Goal: Information Seeking & Learning: Learn about a topic

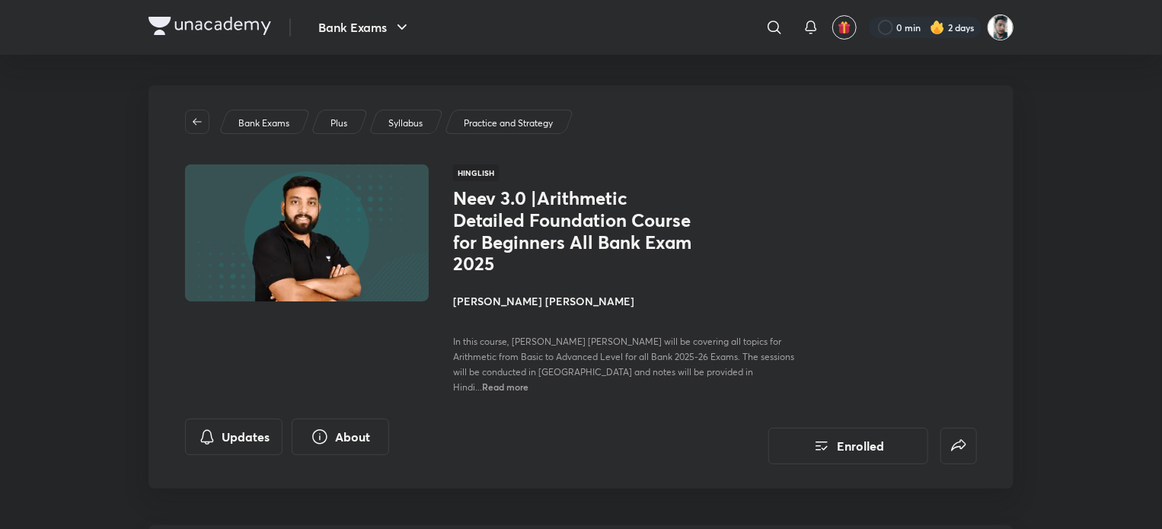
click at [991, 23] on img at bounding box center [1001, 27] width 26 height 26
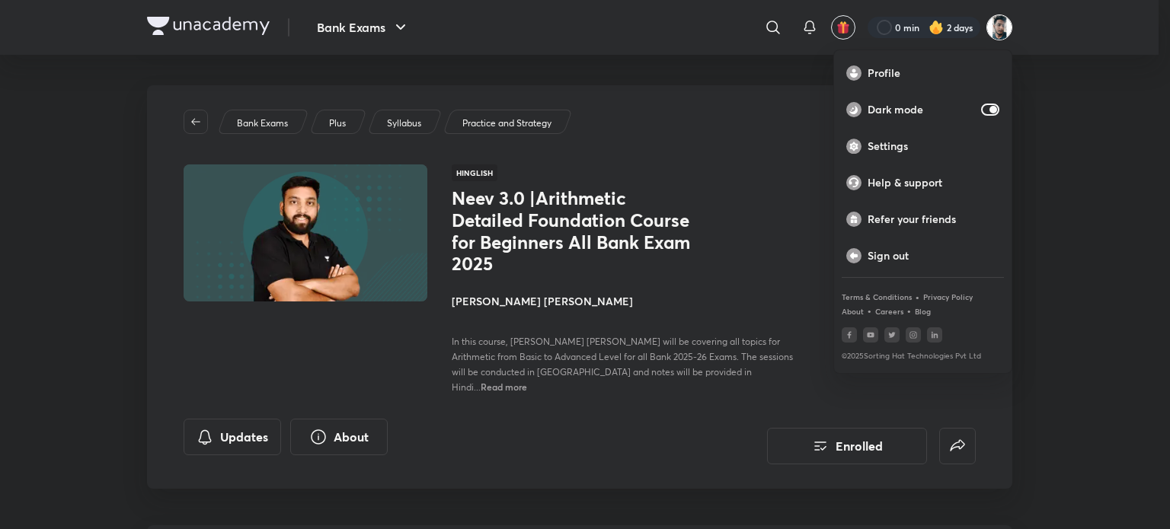
click at [924, 24] on div at bounding box center [585, 264] width 1170 height 529
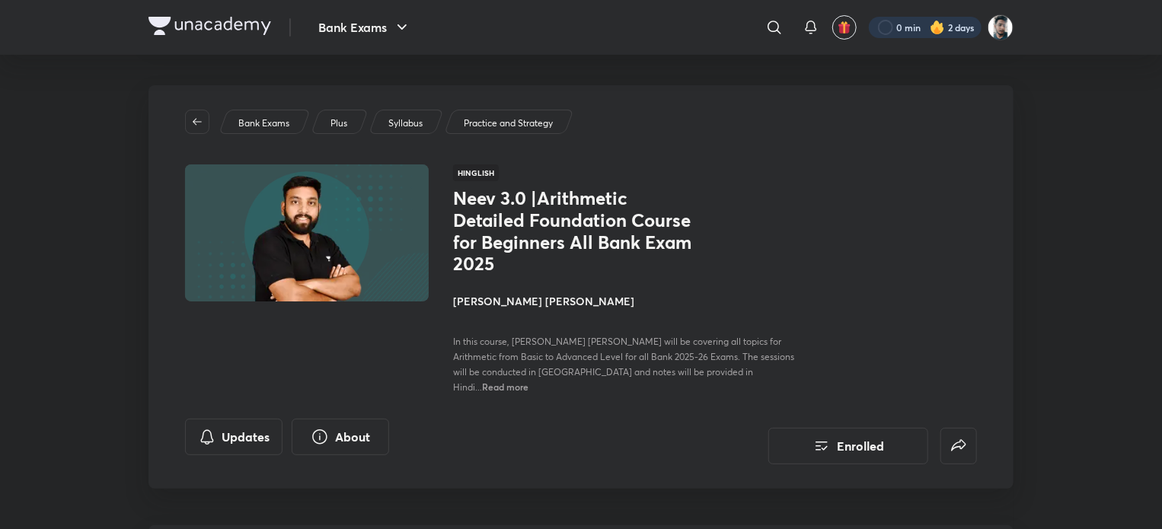
click at [920, 24] on div at bounding box center [925, 27] width 113 height 21
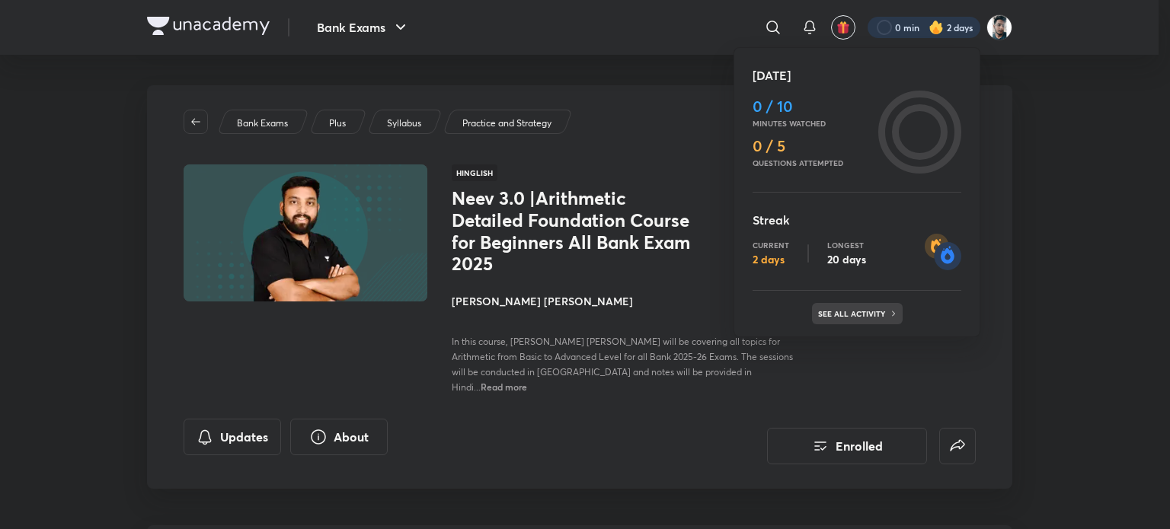
click at [871, 311] on p "See all activity" at bounding box center [853, 313] width 71 height 9
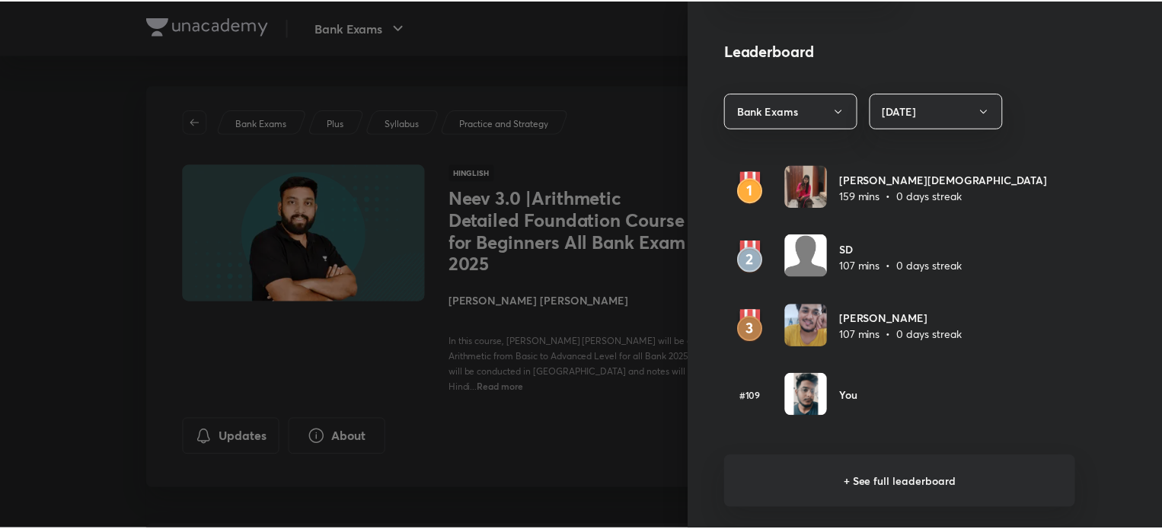
scroll to position [838, 0]
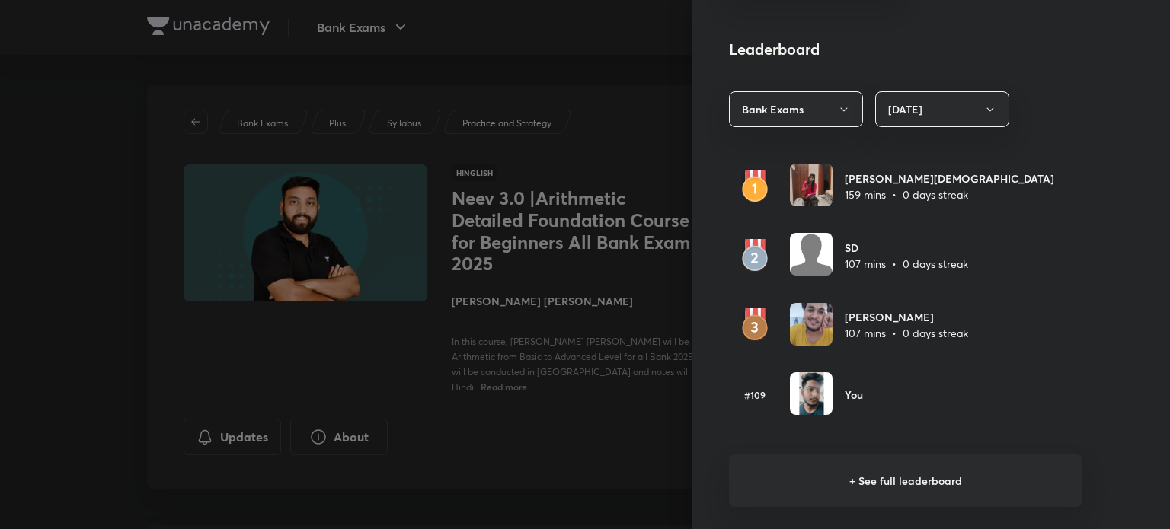
click at [868, 395] on div "#109 You" at bounding box center [905, 394] width 353 height 45
click at [538, 363] on div at bounding box center [585, 264] width 1170 height 529
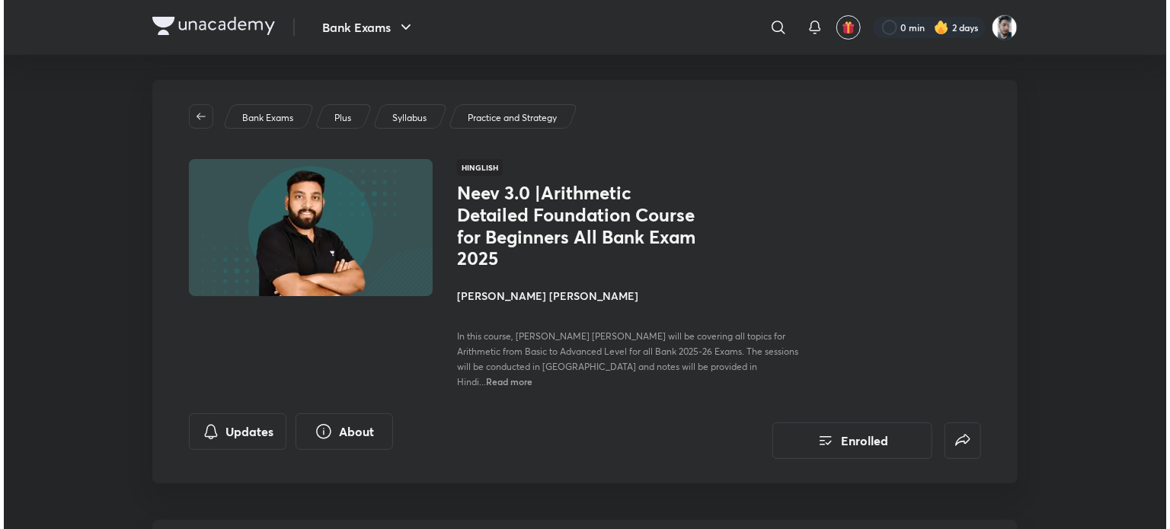
scroll to position [0, 0]
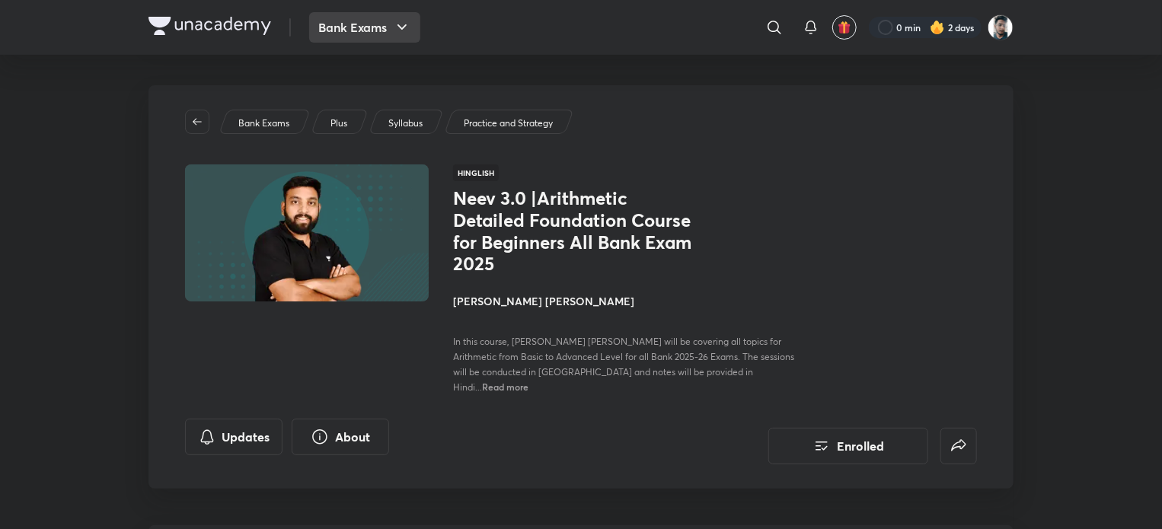
click at [378, 23] on button "Bank Exams" at bounding box center [364, 27] width 111 height 30
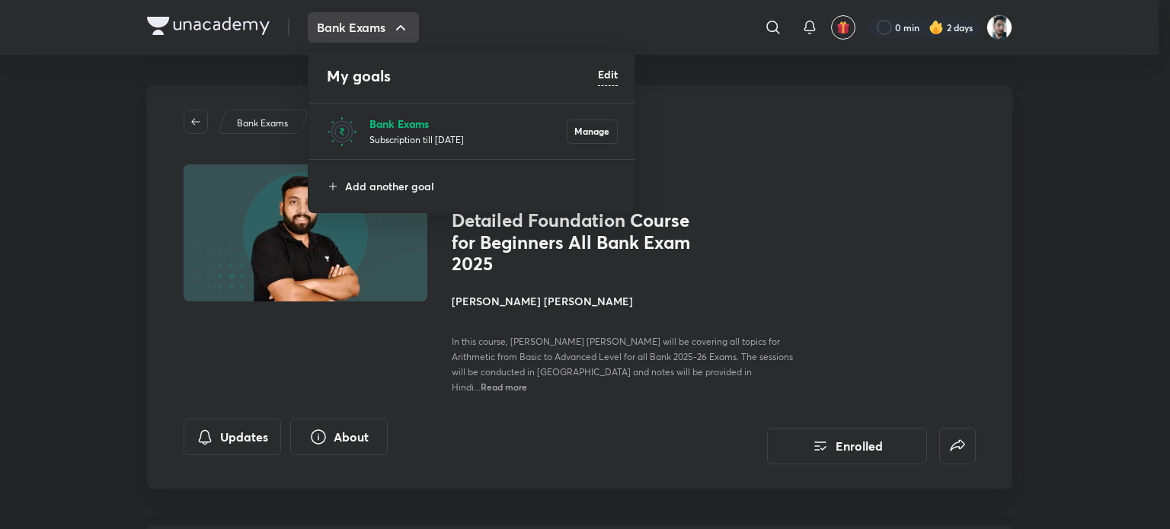
click at [387, 123] on p "Bank Exams" at bounding box center [467, 124] width 197 height 16
